Goal: Task Accomplishment & Management: Manage account settings

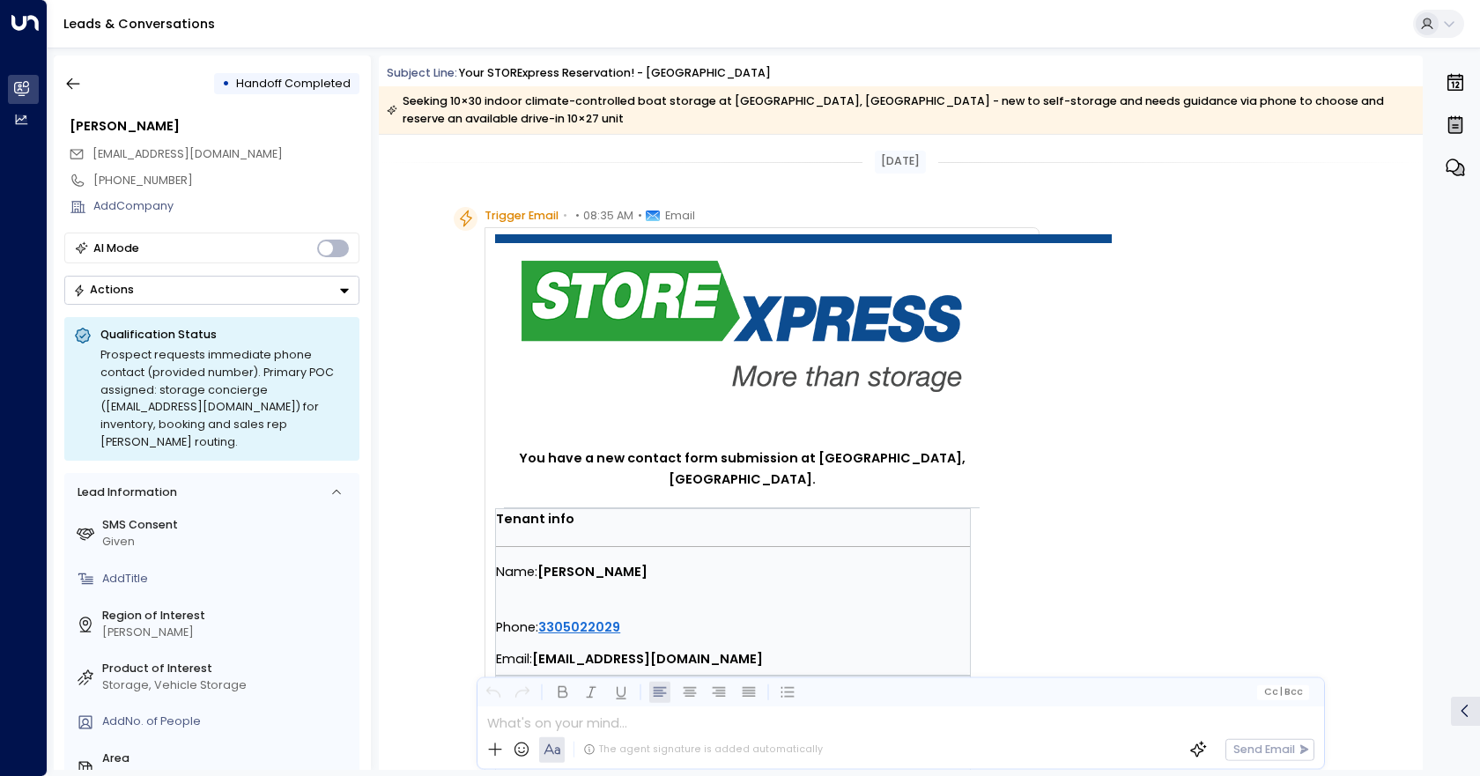
scroll to position [508, 0]
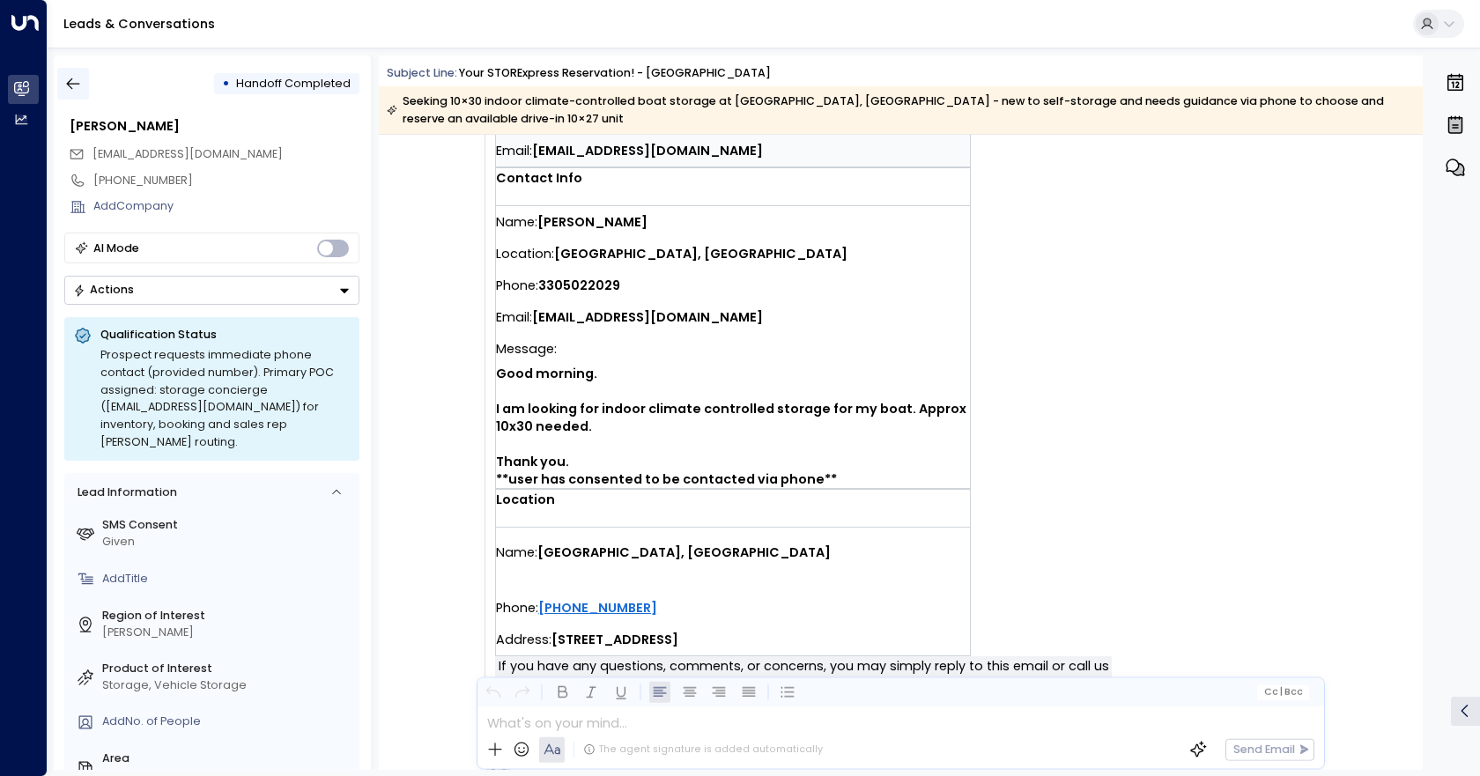
click at [76, 79] on icon "button" at bounding box center [73, 84] width 18 height 18
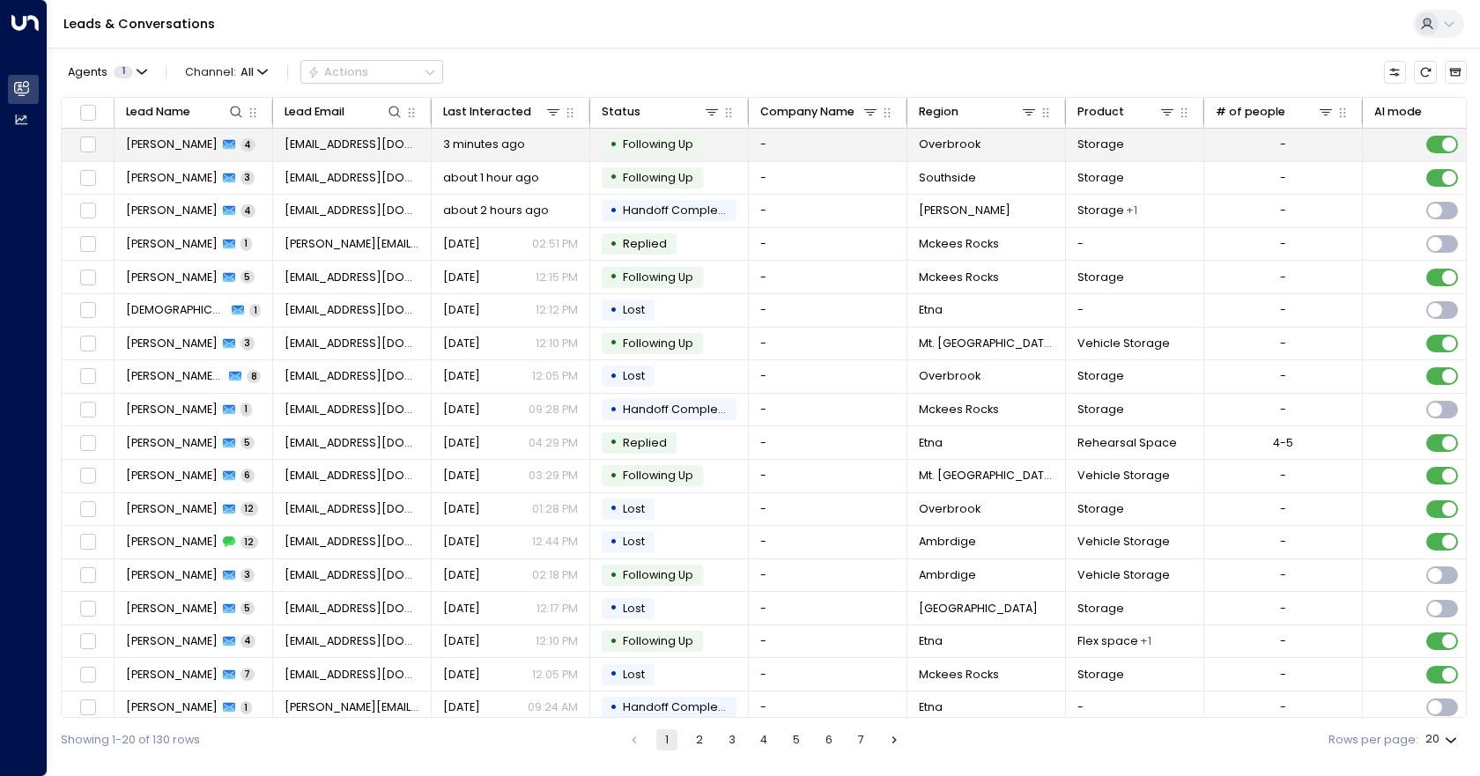
click at [1316, 152] on td "-" at bounding box center [1284, 145] width 159 height 33
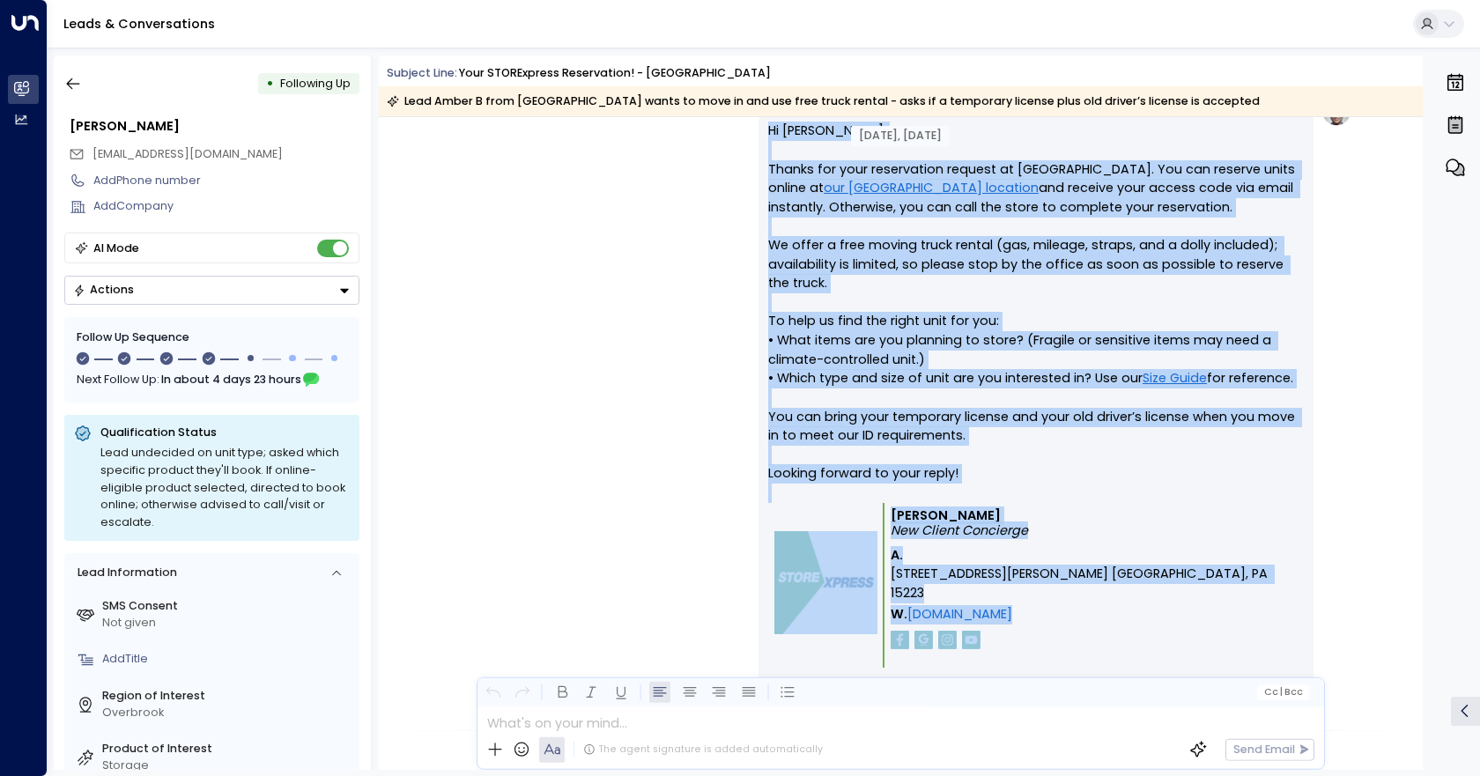
scroll to position [1261, 0]
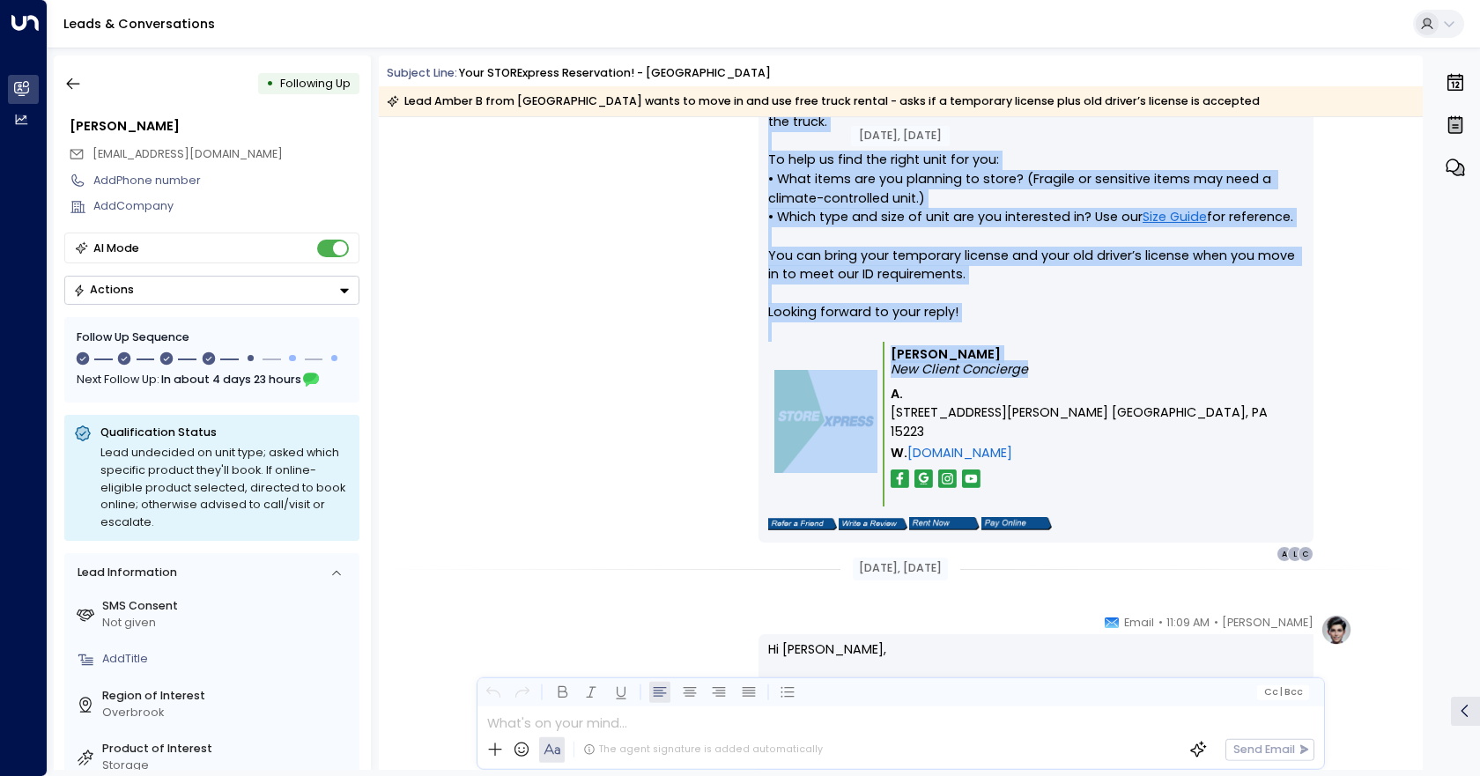
drag, startPoint x: 759, startPoint y: 514, endPoint x: 1040, endPoint y: 372, distance: 314.9
click at [1040, 372] on div "Hi [PERSON_NAME], Thanks for your reservation request at [GEOGRAPHIC_DATA]. You…" at bounding box center [1036, 248] width 555 height 589
copy div "Hi [PERSON_NAME], Thanks for your reservation request at [GEOGRAPHIC_DATA]. You…"
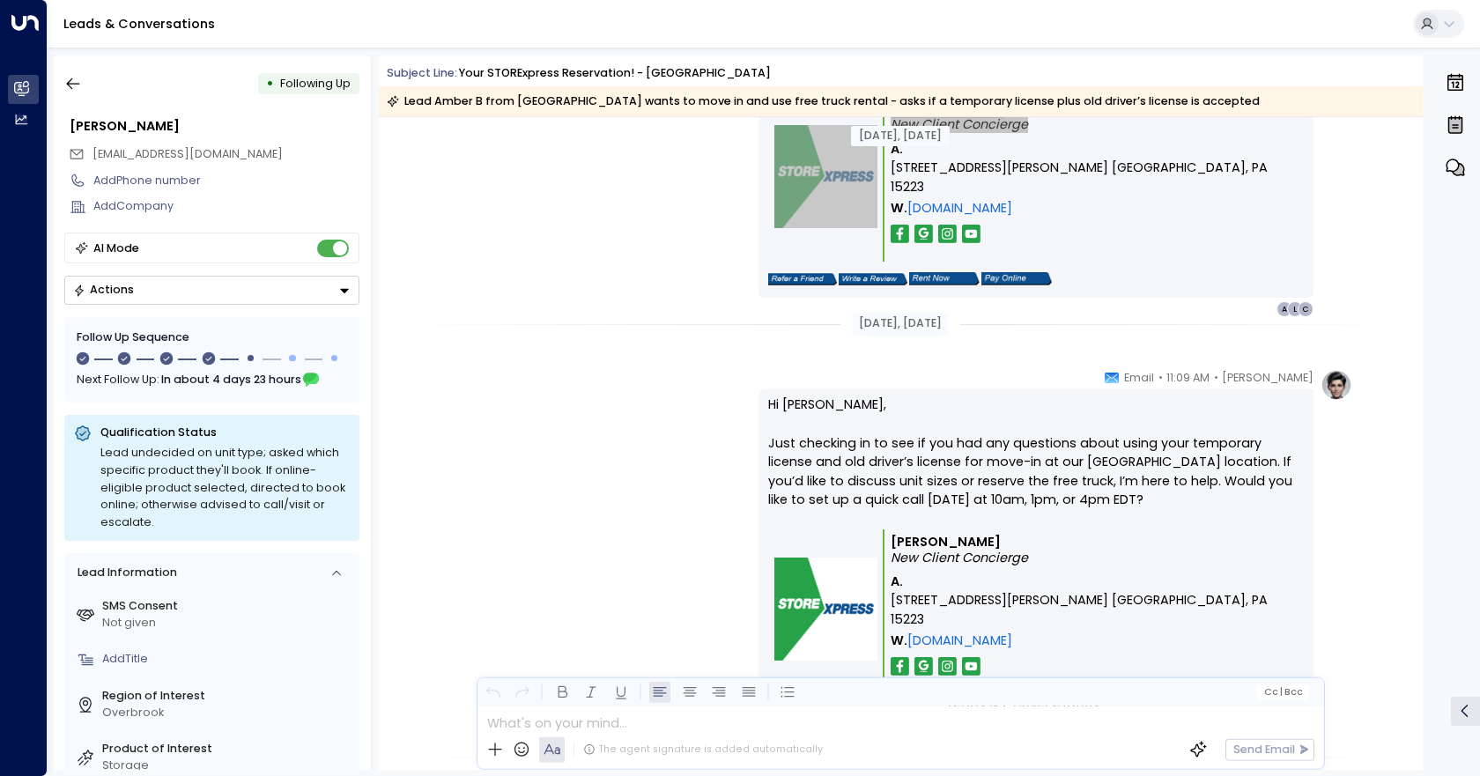
scroll to position [1613, 0]
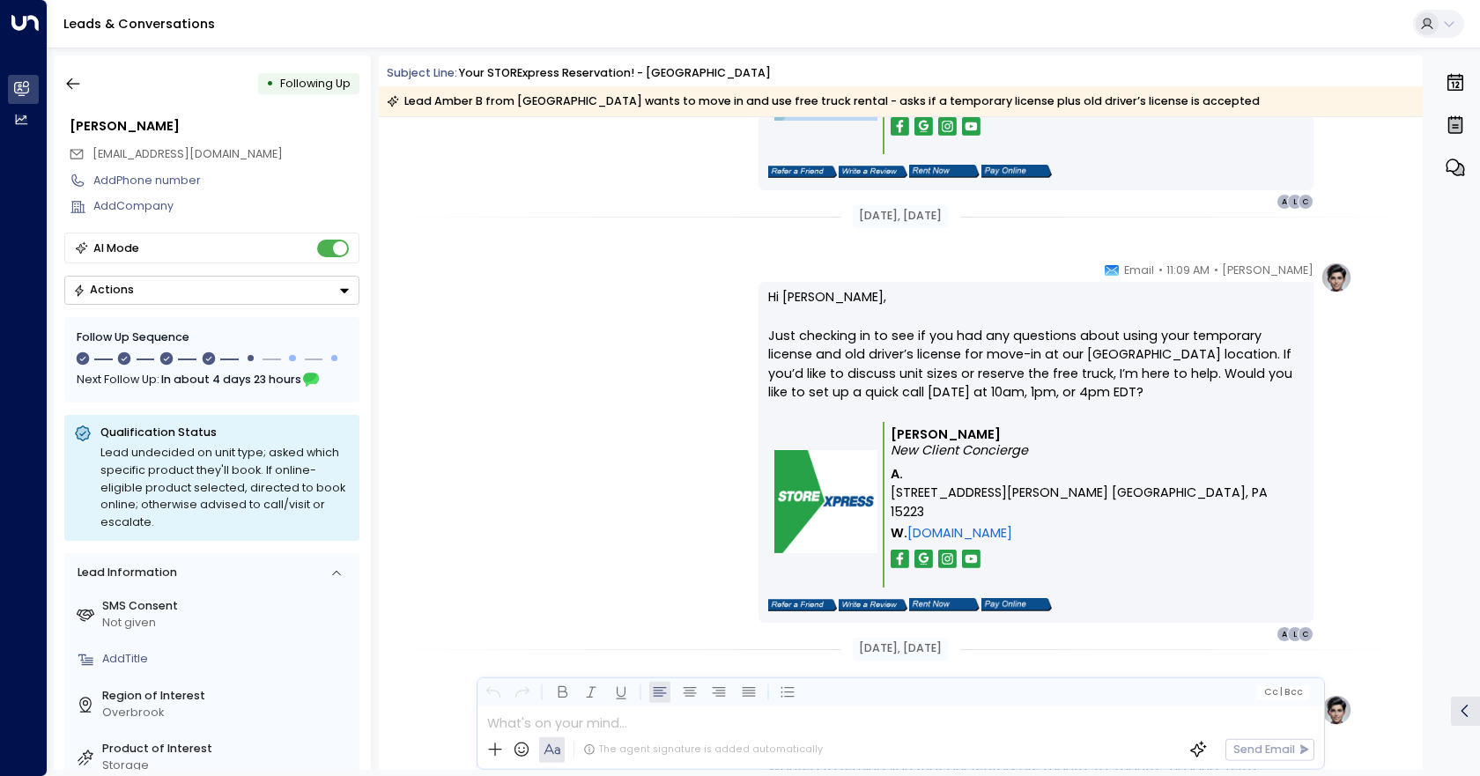
drag, startPoint x: 769, startPoint y: 292, endPoint x: 1116, endPoint y: 508, distance: 408.8
click at [1116, 508] on div "Hi [PERSON_NAME], Just checking in to see if you had any questions about using …" at bounding box center [1036, 452] width 536 height 329
copy div "Hi [PERSON_NAME], Just checking in to see if you had any questions about using …"
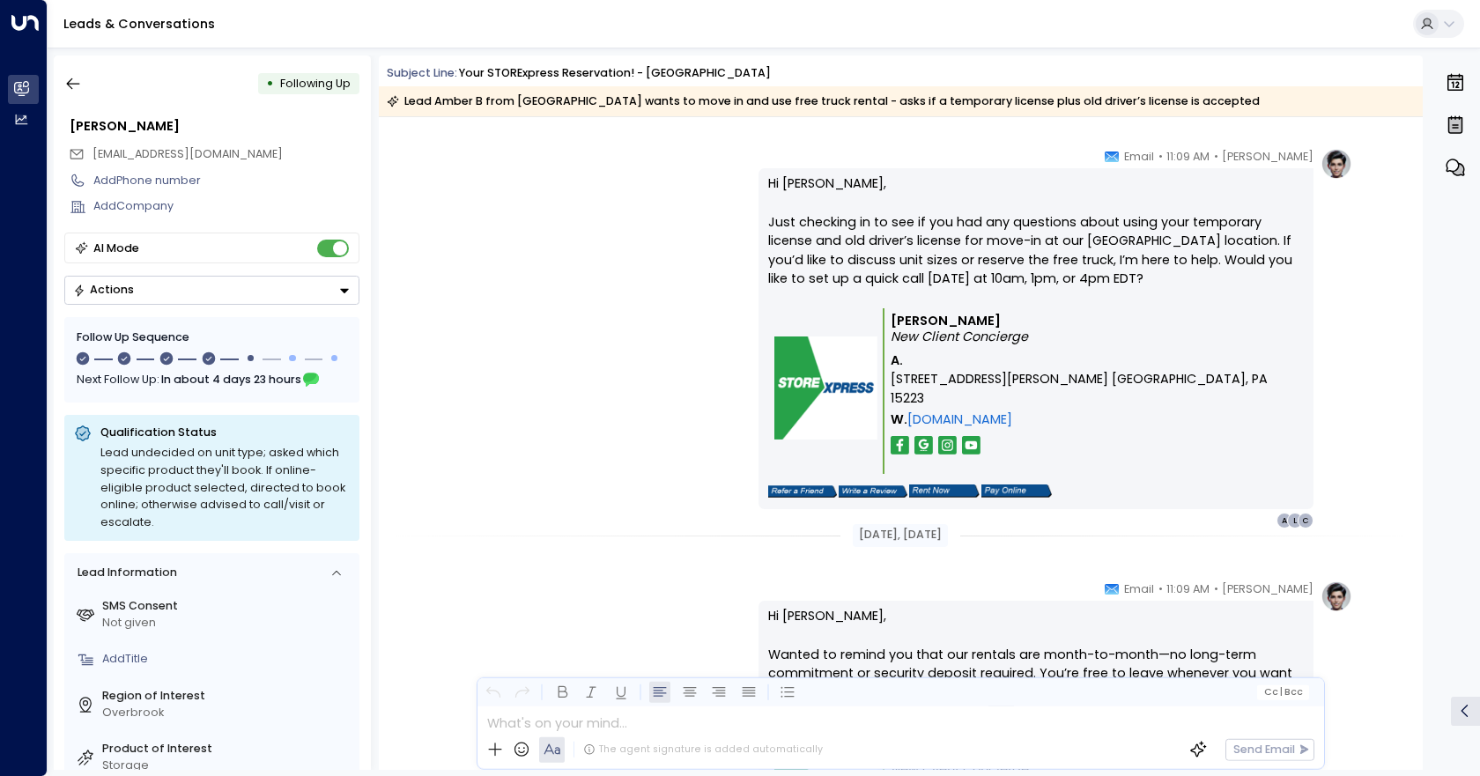
scroll to position [1966, 0]
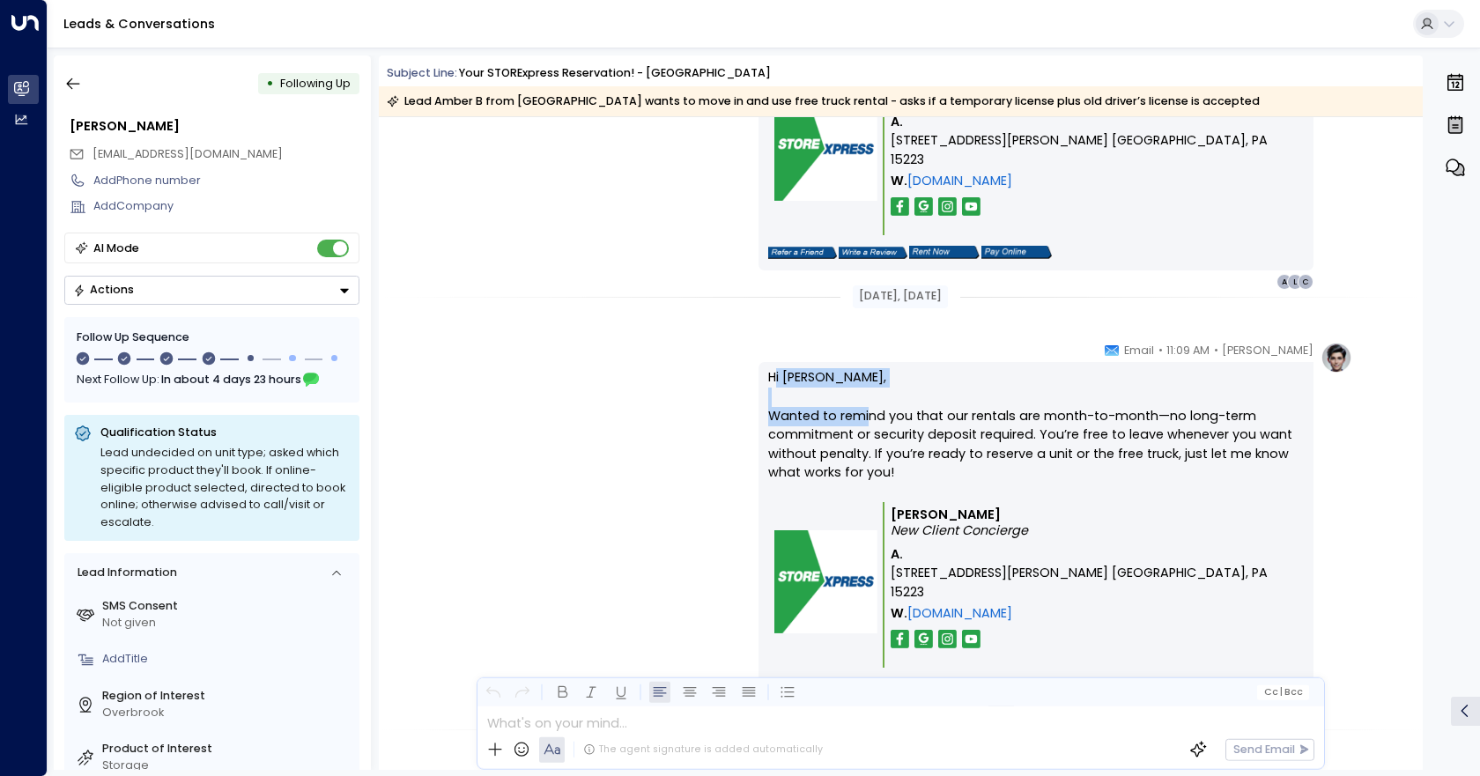
drag, startPoint x: 774, startPoint y: 359, endPoint x: 864, endPoint y: 412, distance: 105.0
click at [864, 412] on div "[PERSON_NAME] • 11:09 AM • Email Hi [PERSON_NAME], Wanted to remind you that ou…" at bounding box center [1036, 533] width 555 height 382
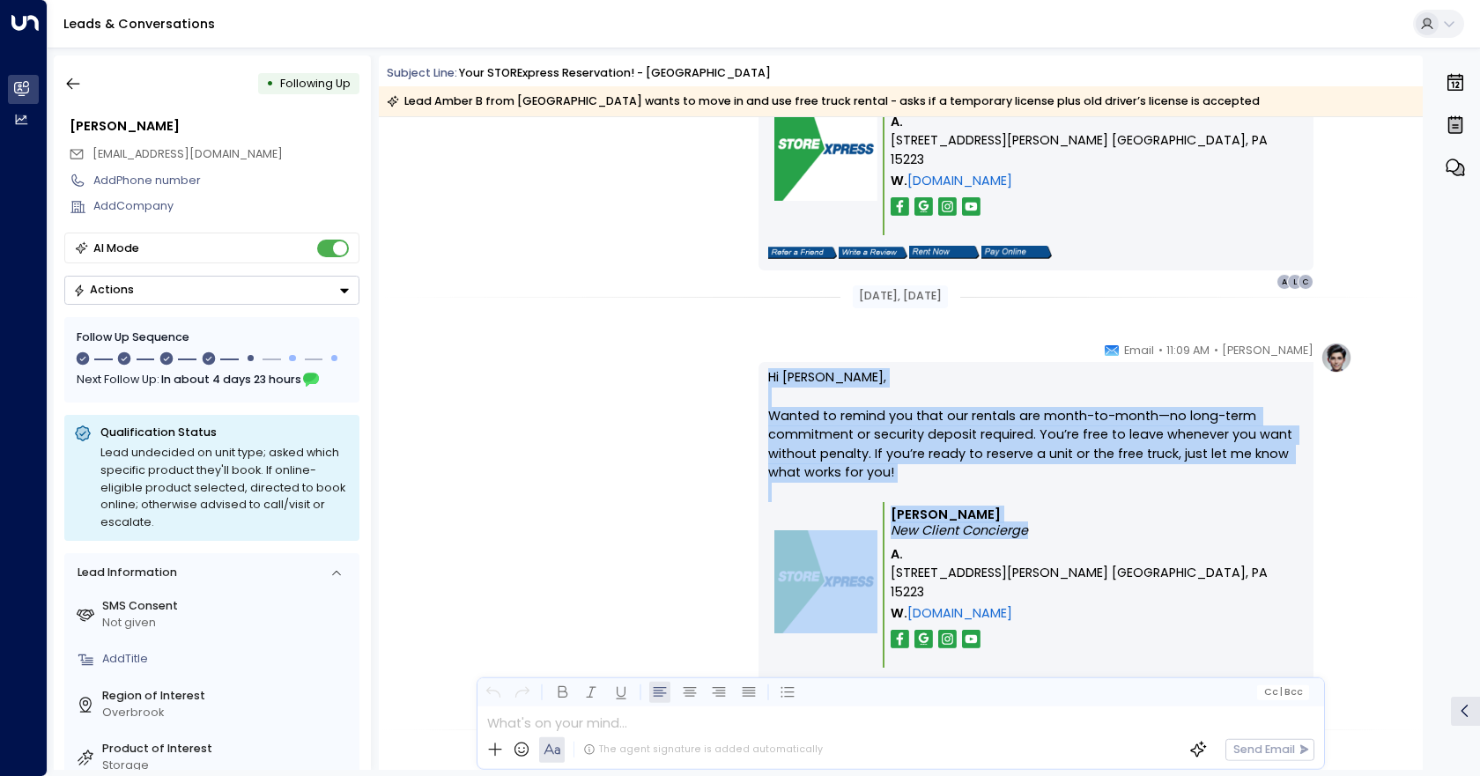
drag, startPoint x: 744, startPoint y: 350, endPoint x: 1141, endPoint y: 540, distance: 440.6
click at [1141, 540] on div "[PERSON_NAME] • 11:09 AM • Email Hi [PERSON_NAME], Wanted to remind you that ou…" at bounding box center [901, 533] width 904 height 382
copy div "Hi [PERSON_NAME], Wanted to remind you that our rentals are month-to-month—no l…"
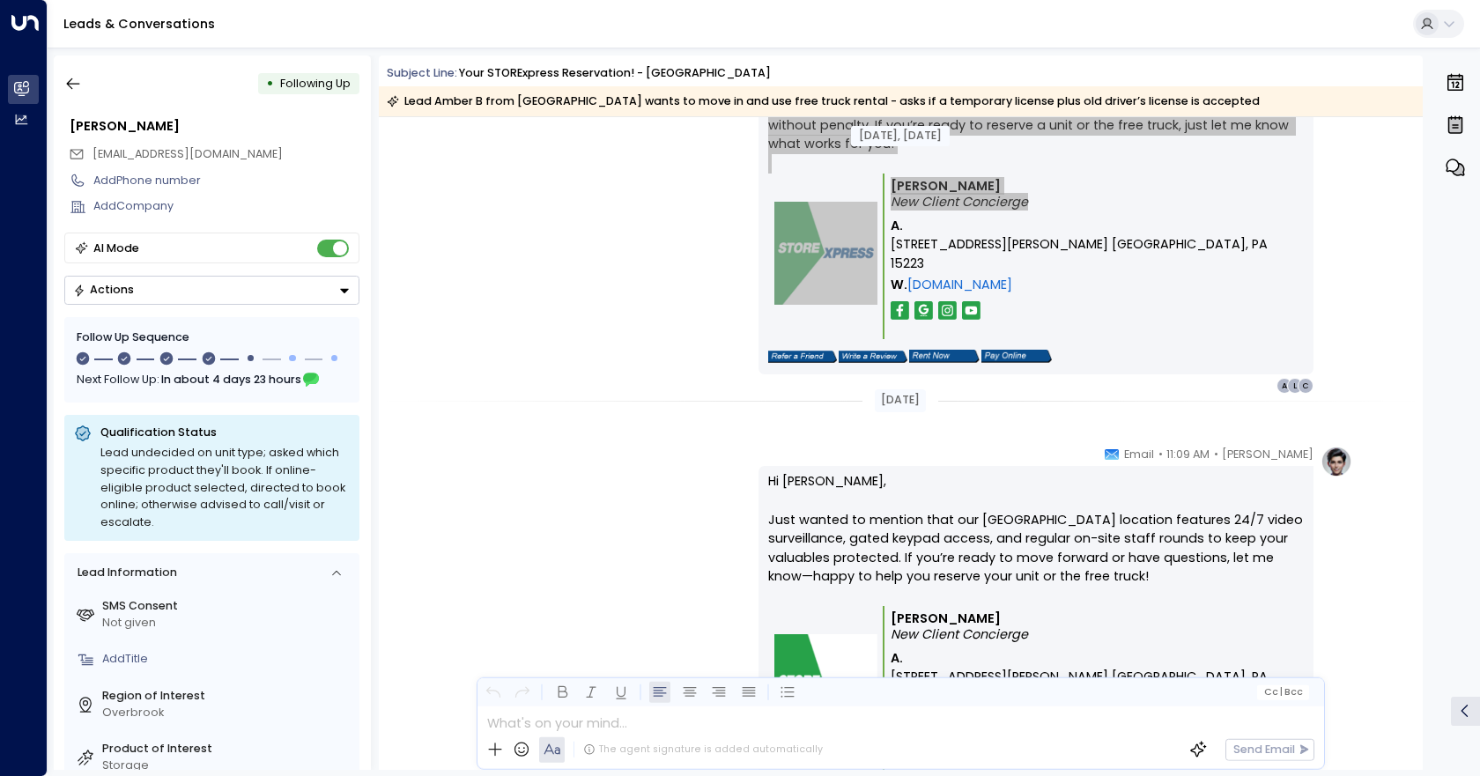
scroll to position [2406, 0]
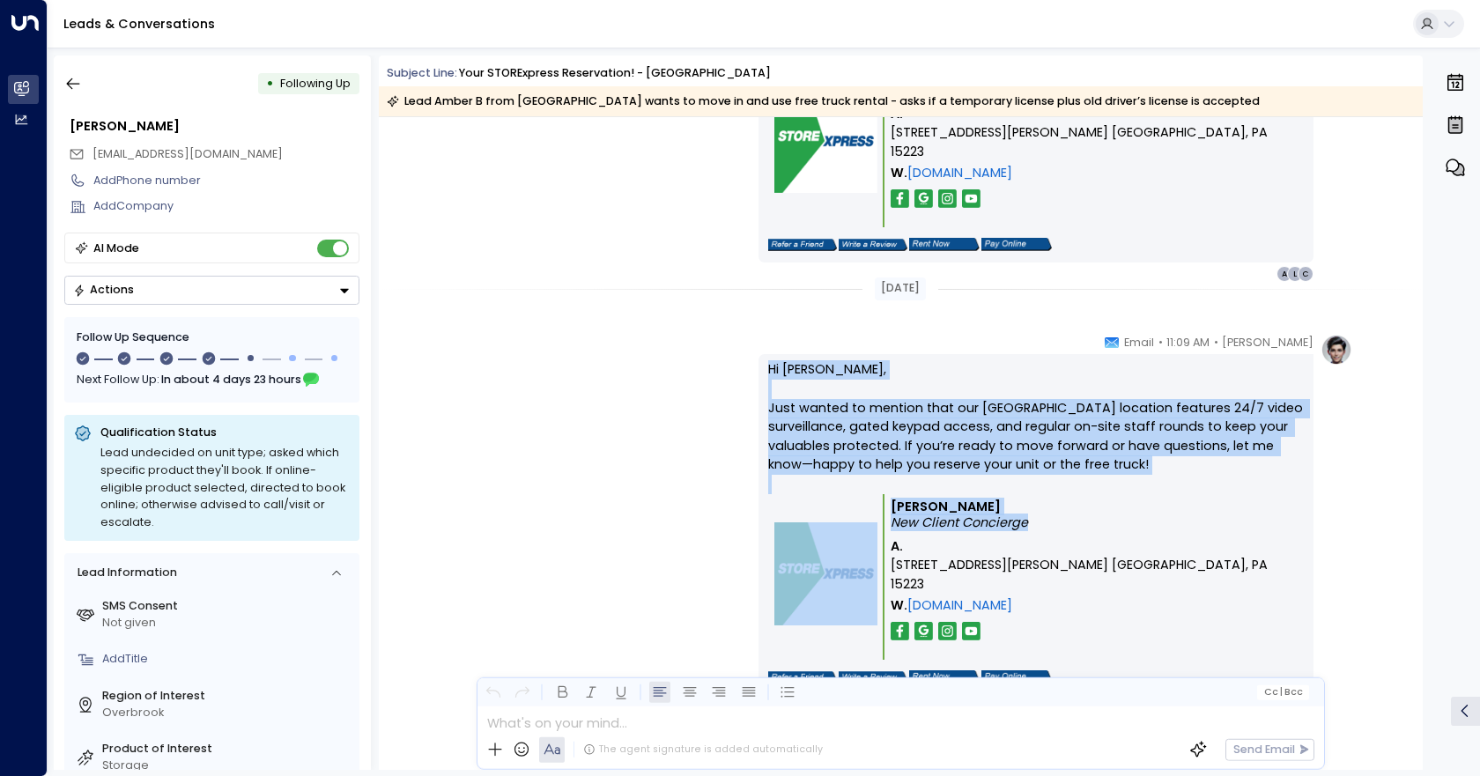
drag, startPoint x: 773, startPoint y: 373, endPoint x: 1123, endPoint y: 549, distance: 392.5
click at [1132, 579] on div "[PERSON_NAME] • 11:09 AM • Email Hi [PERSON_NAME], Just wanted to mention that …" at bounding box center [1036, 525] width 555 height 382
copy div "Hi [PERSON_NAME], Just wanted to mention that our [GEOGRAPHIC_DATA] location fe…"
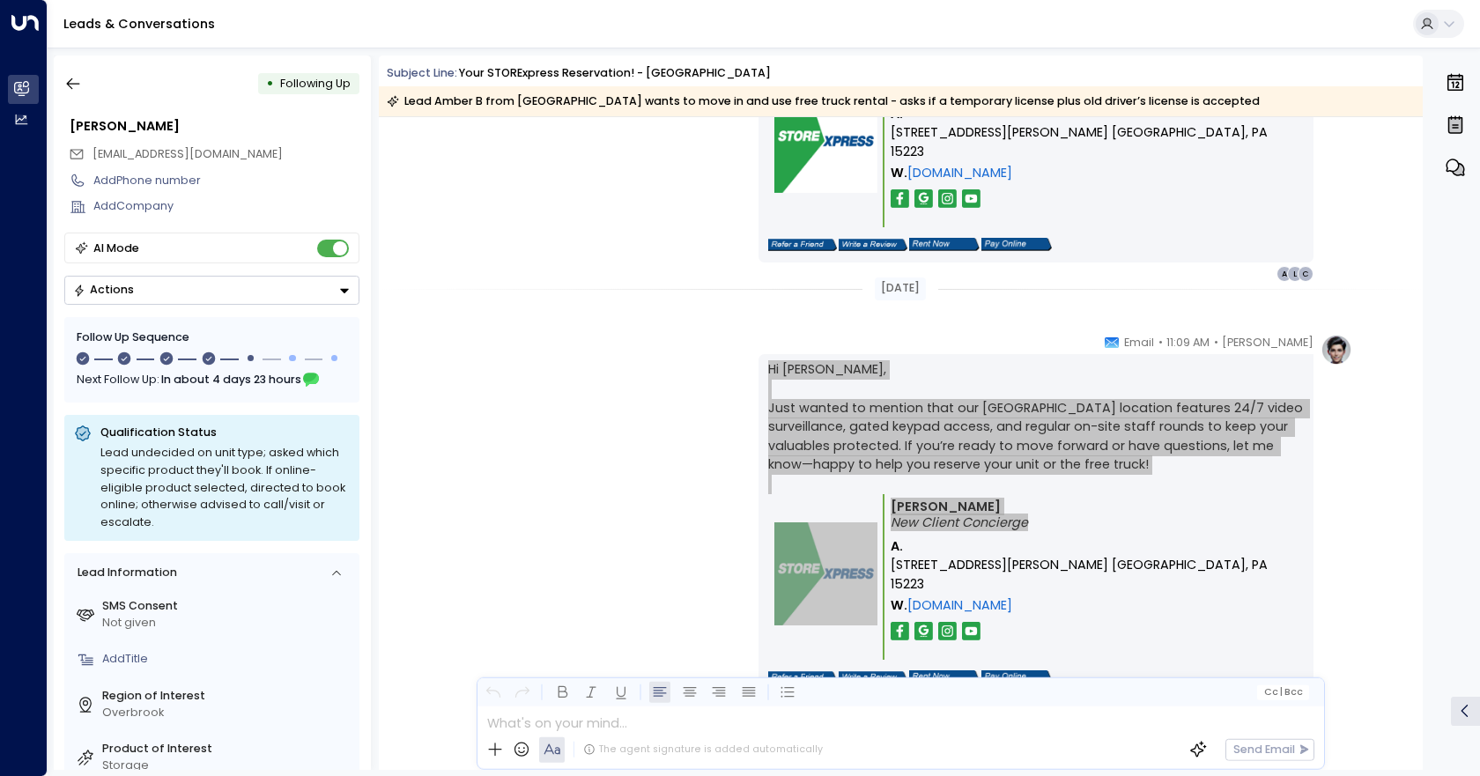
scroll to position [2472, 0]
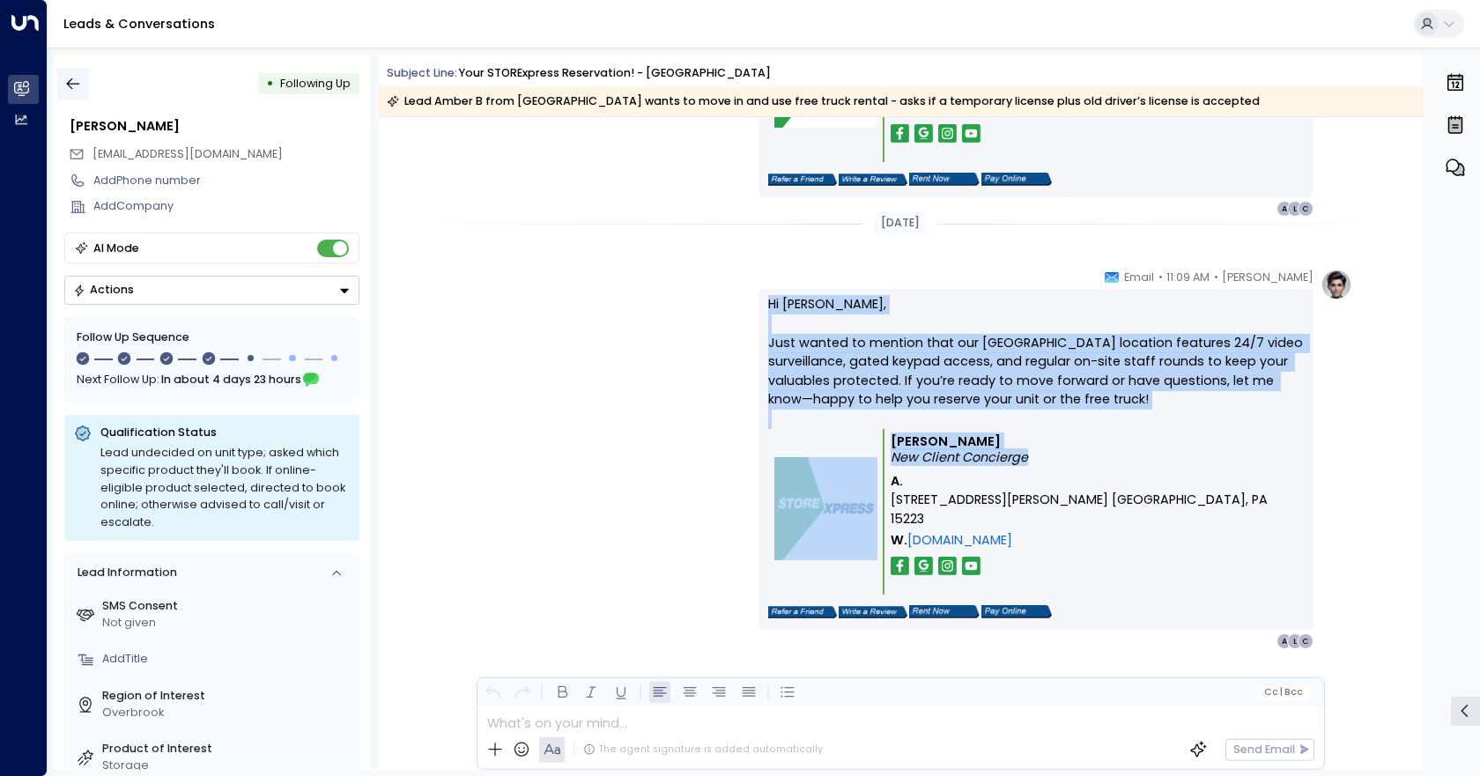
click at [65, 74] on button "button" at bounding box center [73, 84] width 32 height 32
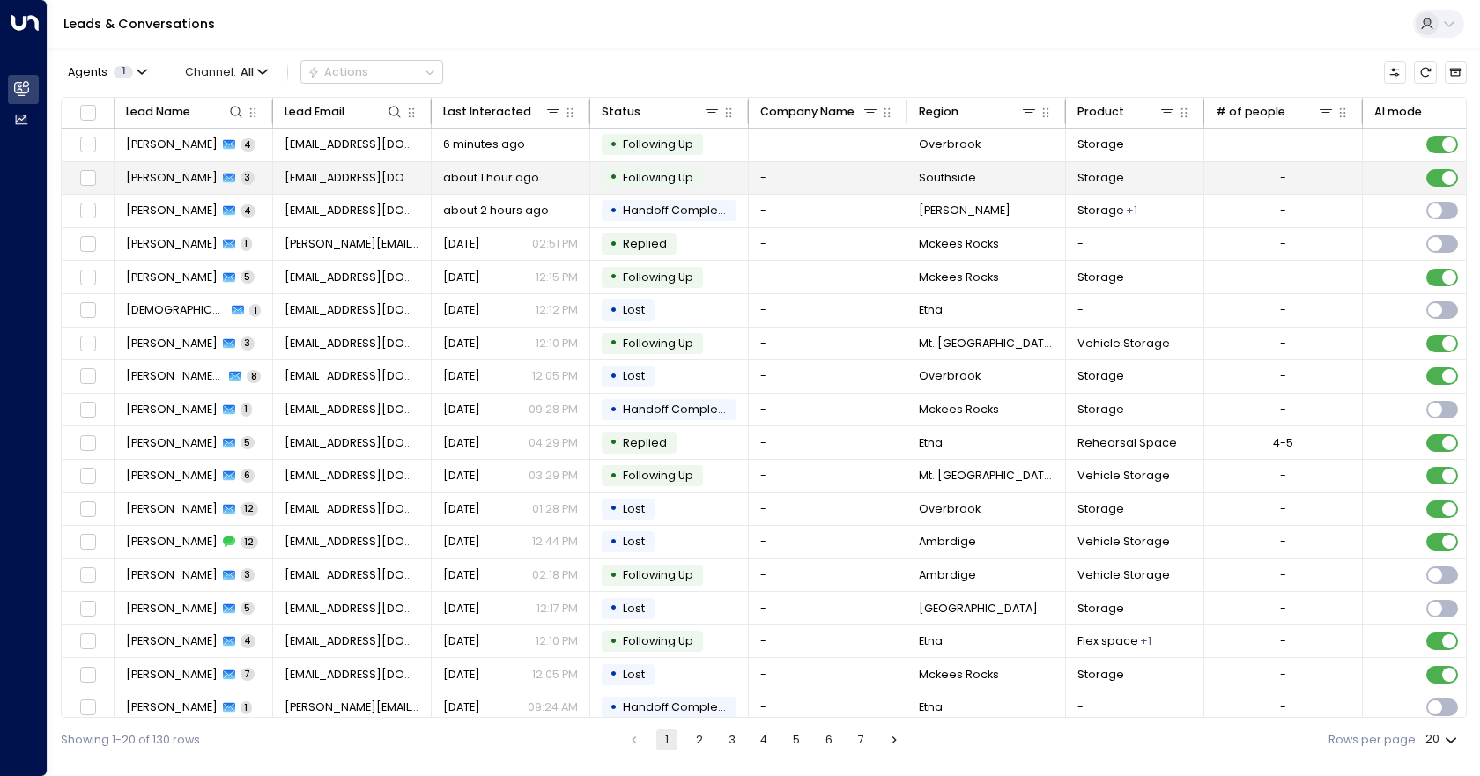
click at [827, 180] on td "-" at bounding box center [828, 178] width 159 height 33
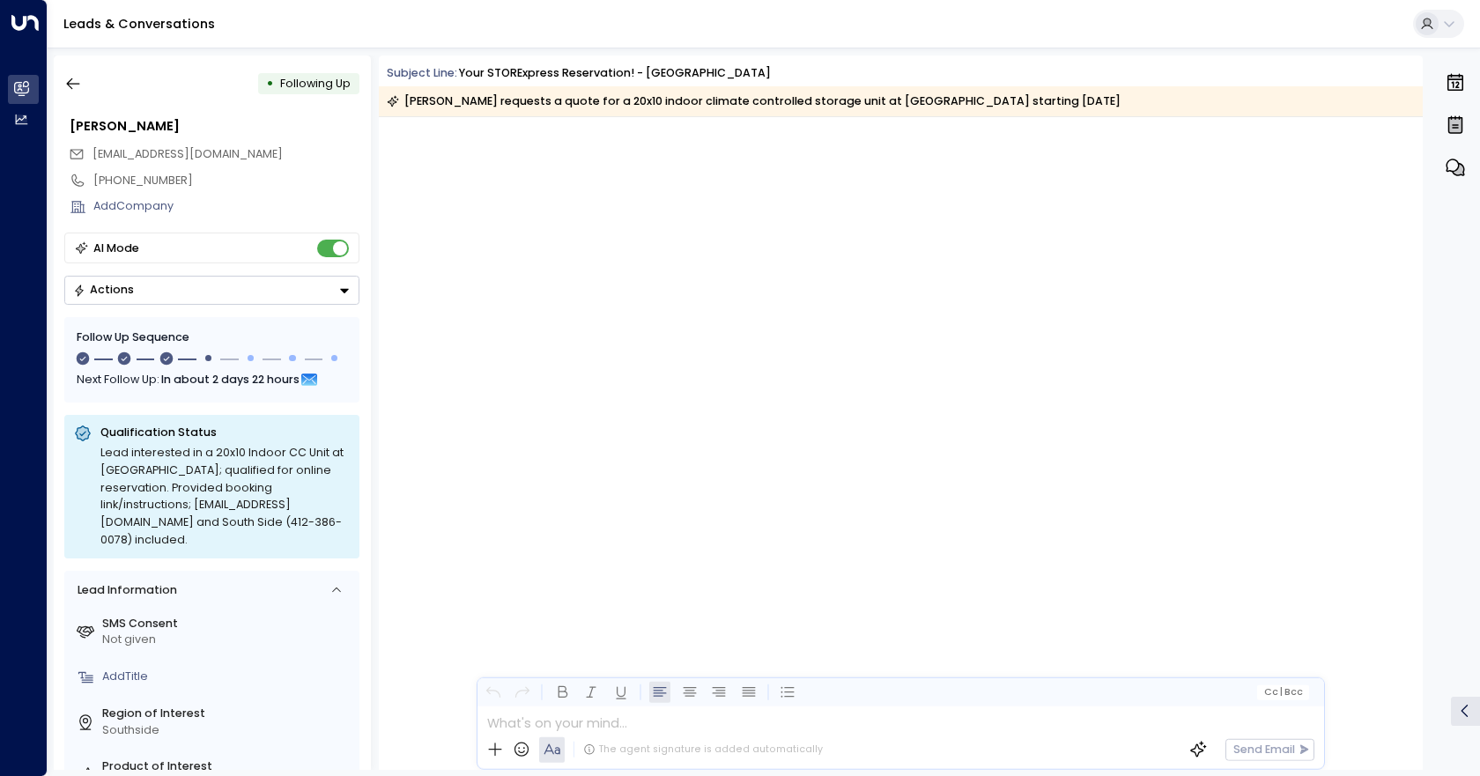
scroll to position [1911, 0]
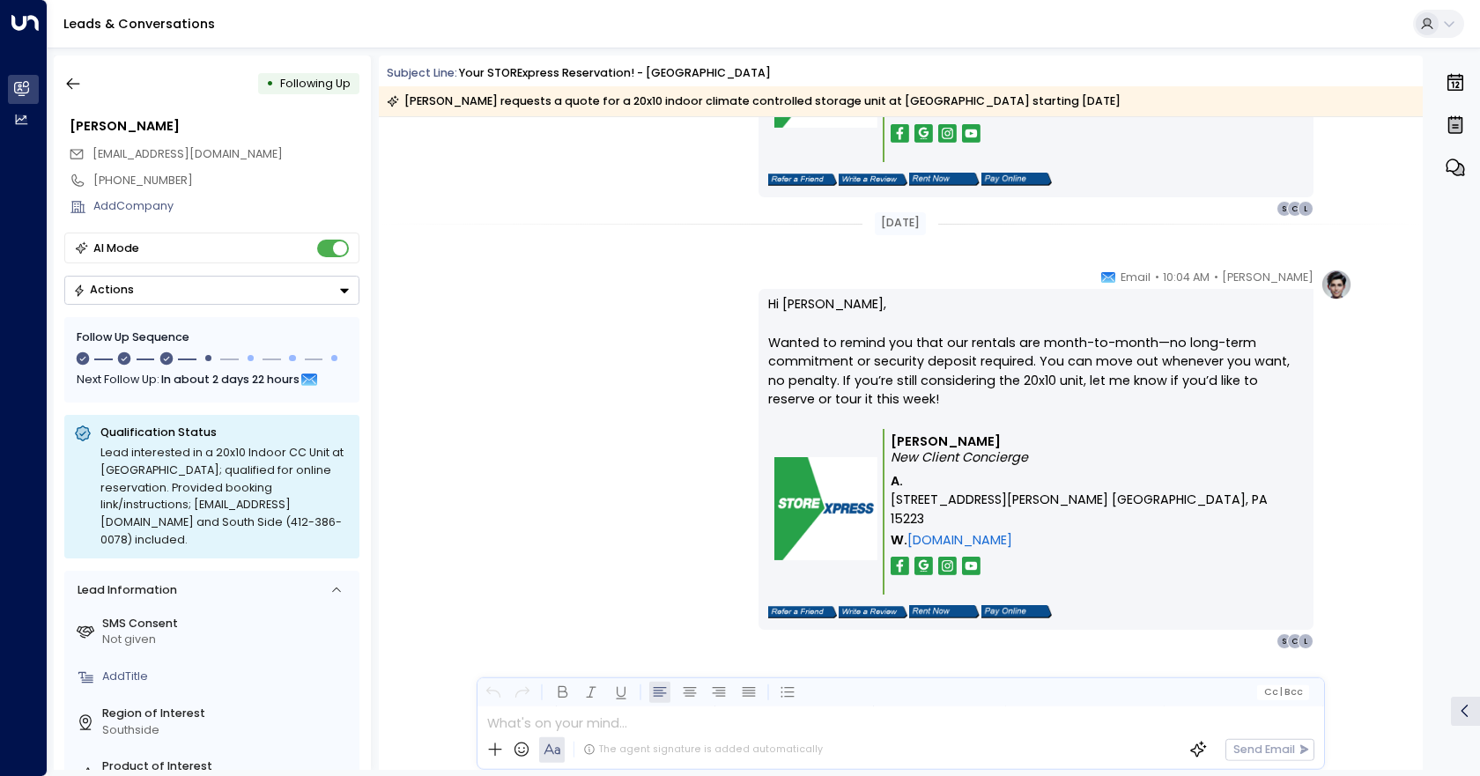
click at [323, 282] on button "Actions" at bounding box center [211, 290] width 295 height 29
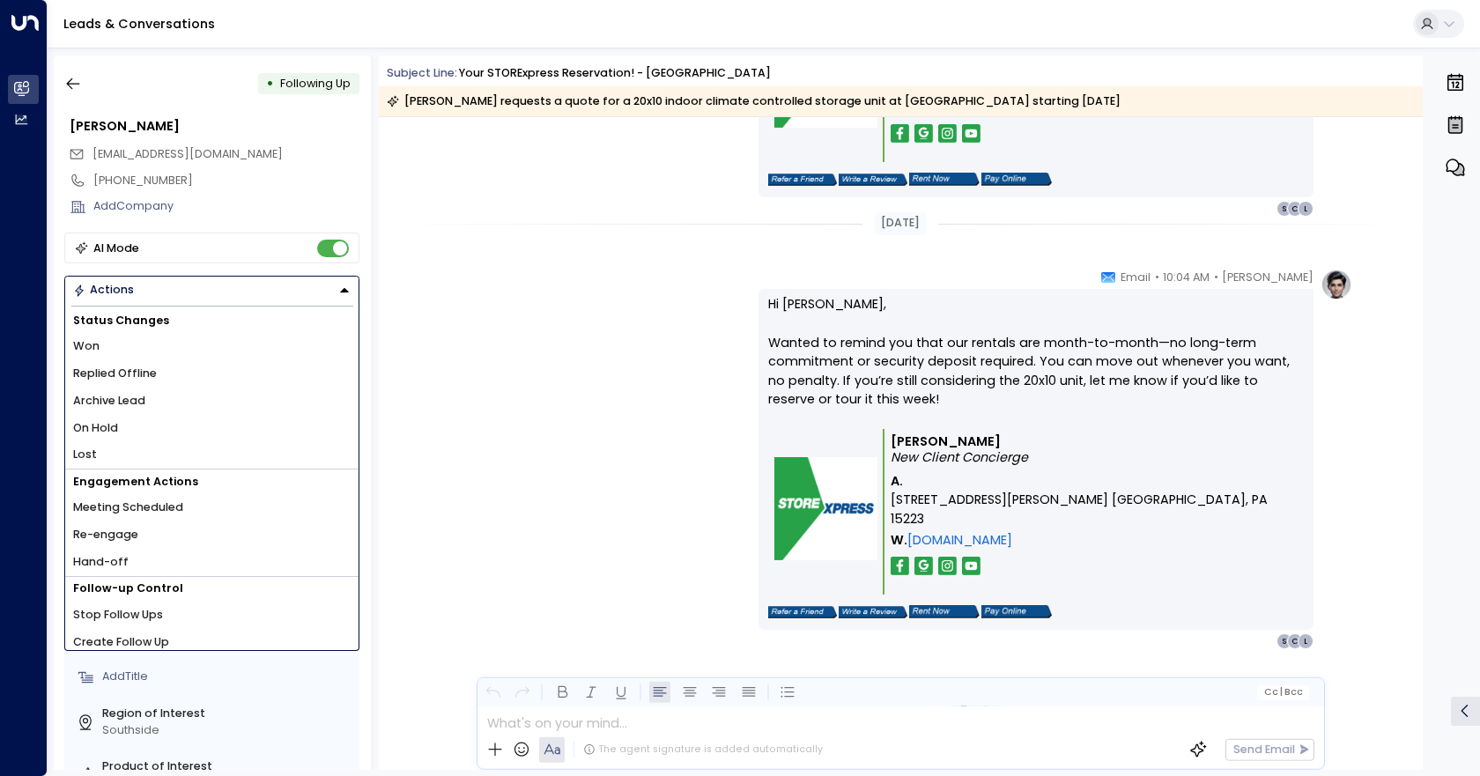
click at [248, 342] on li "Won" at bounding box center [211, 346] width 293 height 27
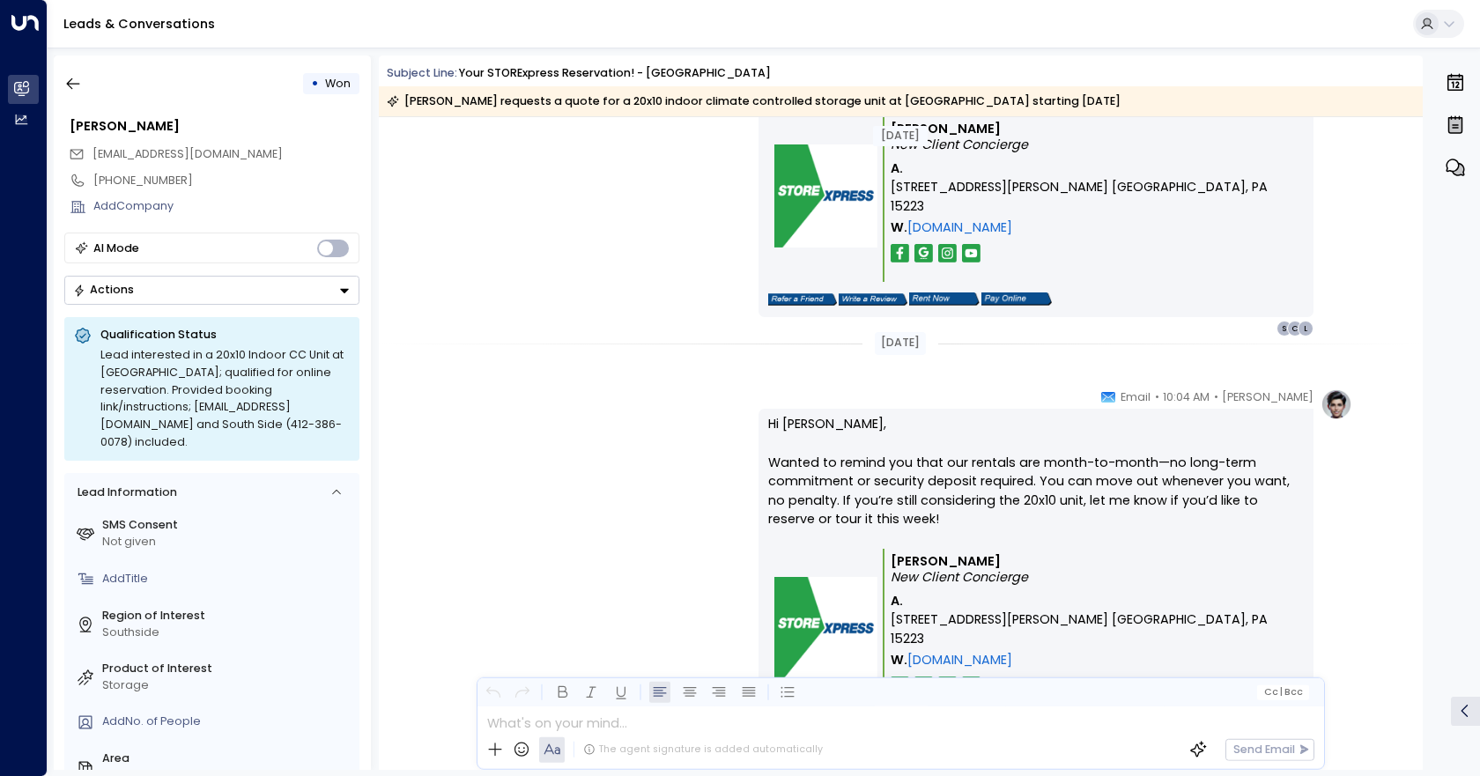
scroll to position [1939, 0]
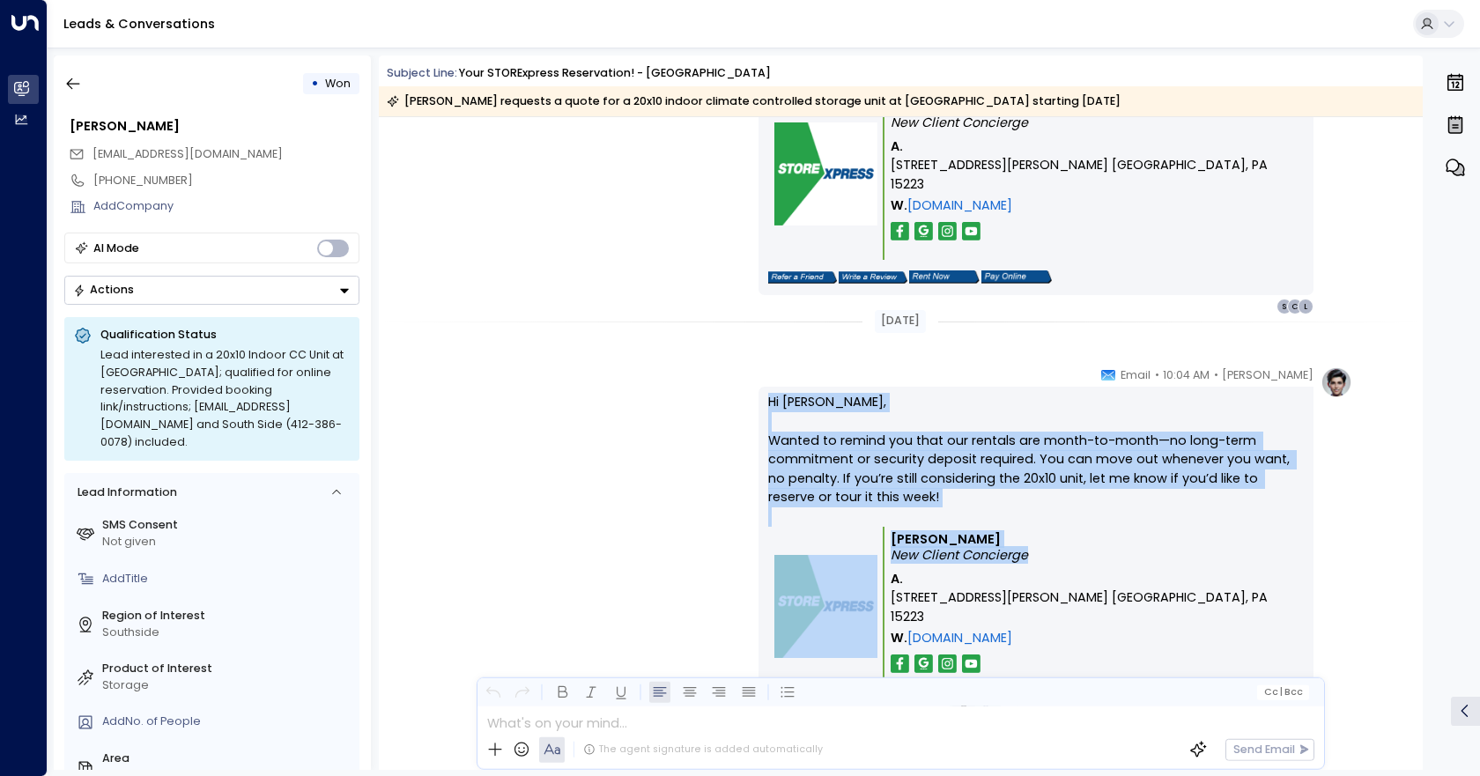
drag, startPoint x: 758, startPoint y: 394, endPoint x: 1150, endPoint y: 592, distance: 439.4
click at [1150, 592] on div "Hi [PERSON_NAME], Wanted to remind you that our rentals are month-to-month—no l…" at bounding box center [1036, 557] width 555 height 341
copy div "Hi [PERSON_NAME], Wanted to remind you that our rentals are month-to-month—no l…"
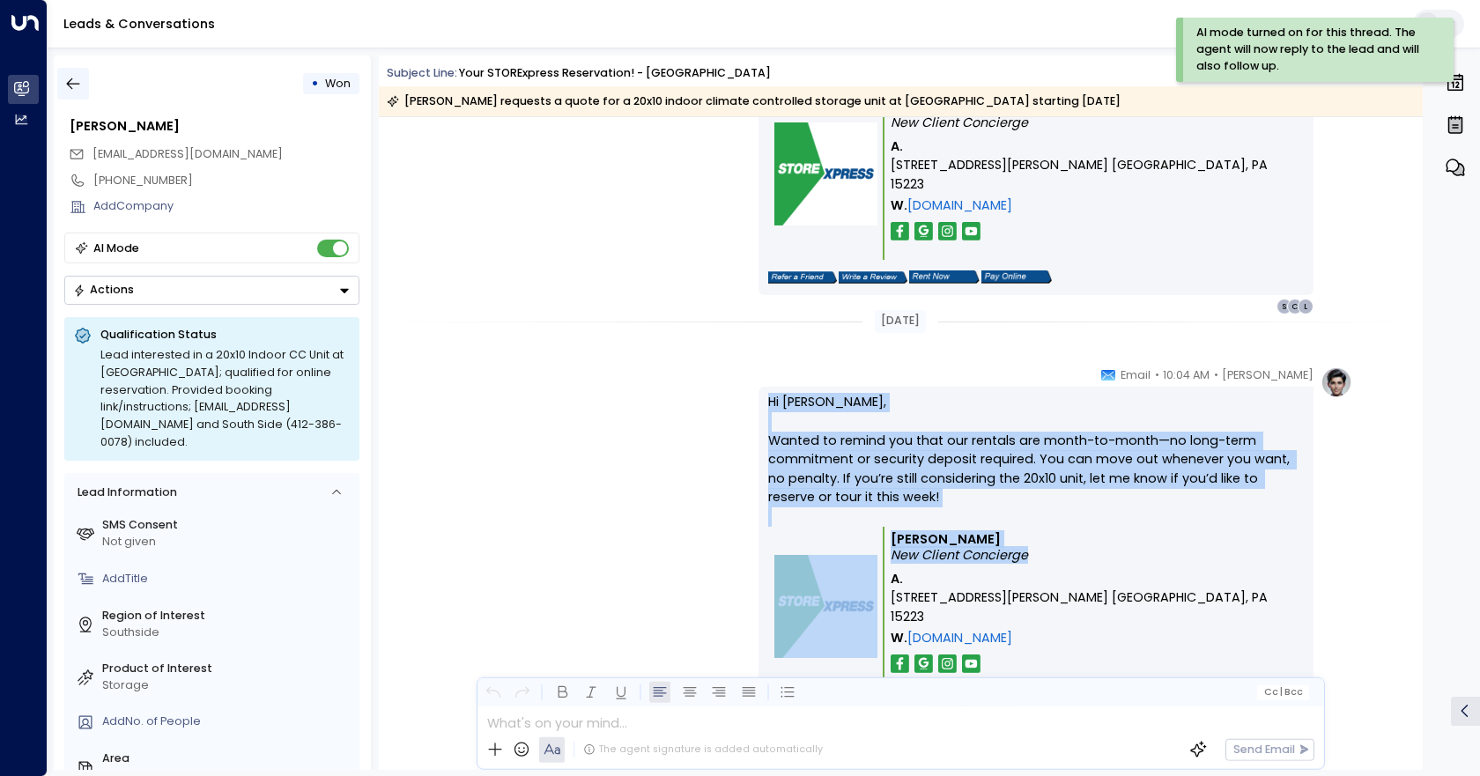
click at [83, 89] on button "button" at bounding box center [73, 84] width 32 height 32
